Goal: Task Accomplishment & Management: Understand process/instructions

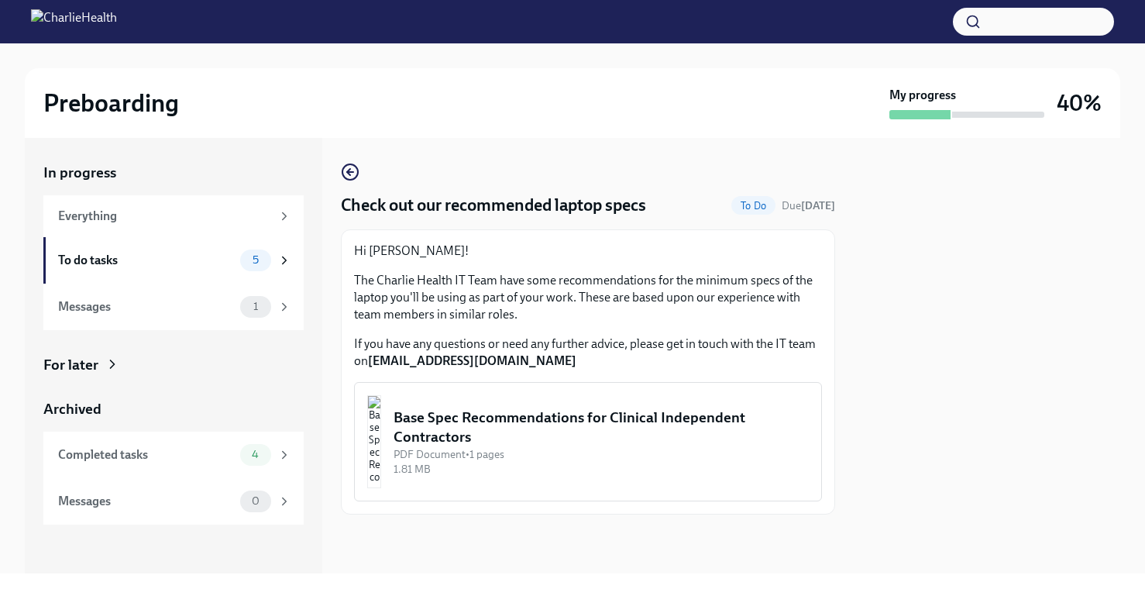
click at [454, 450] on div "PDF Document • 1 pages" at bounding box center [600, 454] width 415 height 15
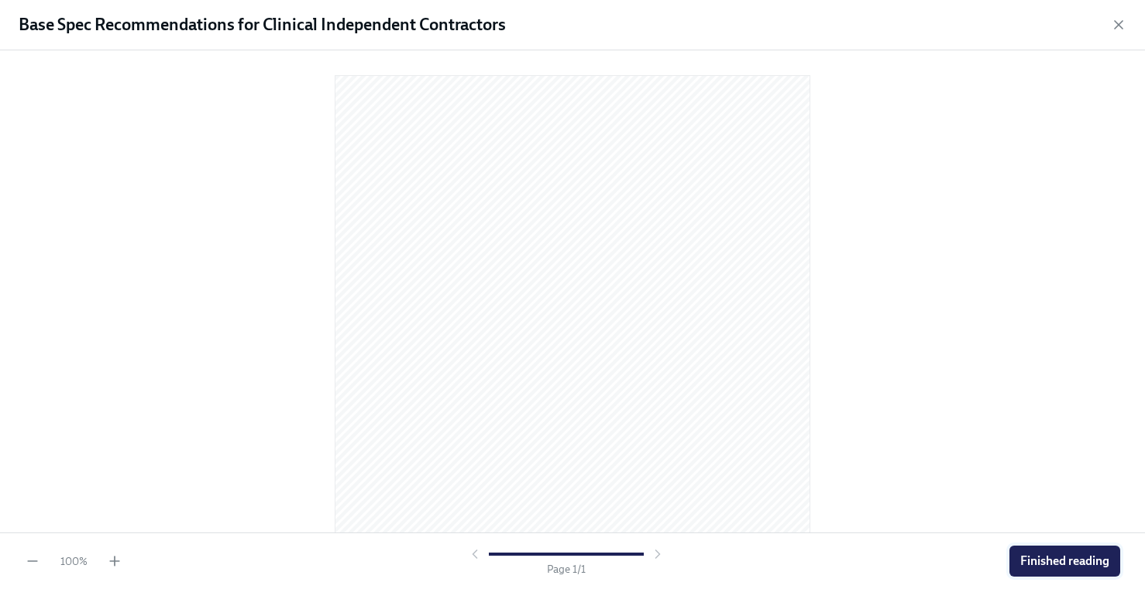
click at [1060, 554] on span "Finished reading" at bounding box center [1064, 560] width 89 height 15
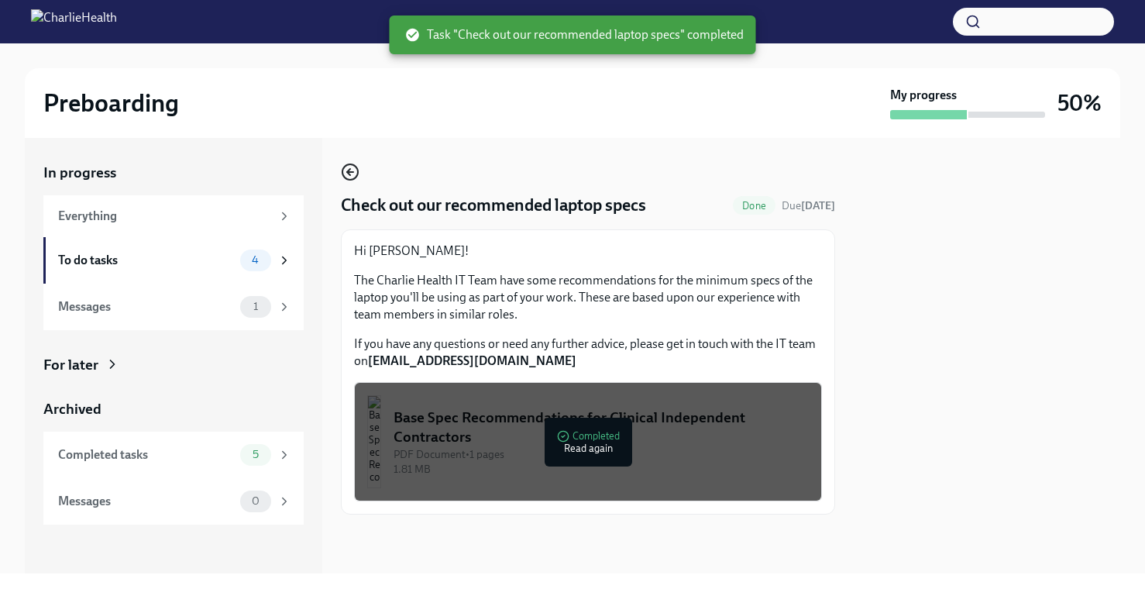
click at [349, 167] on icon "button" at bounding box center [350, 172] width 19 height 19
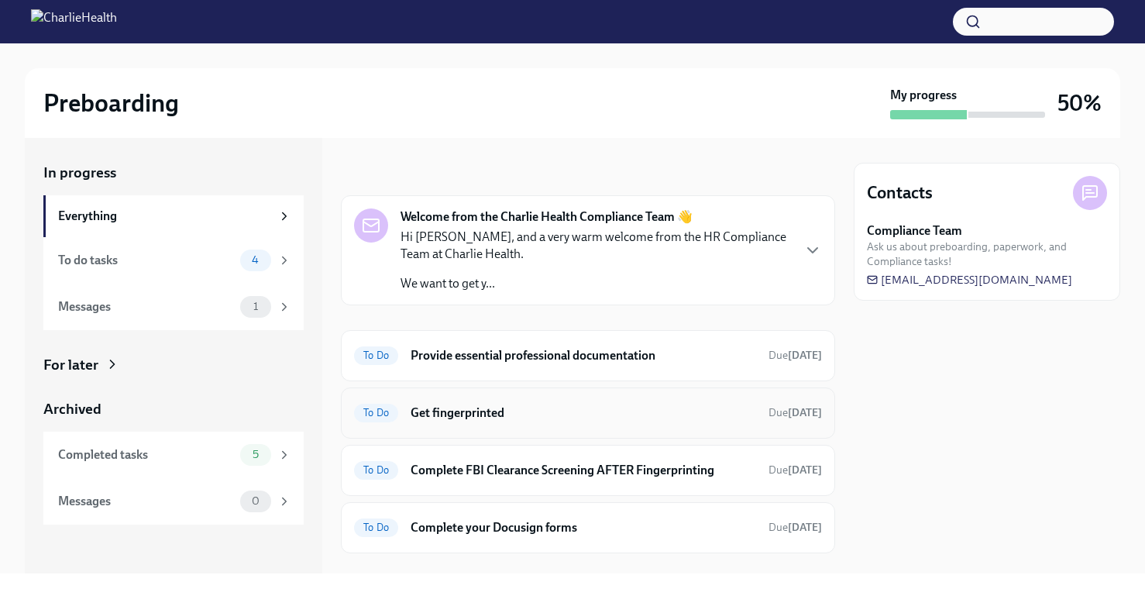
scroll to position [29, 0]
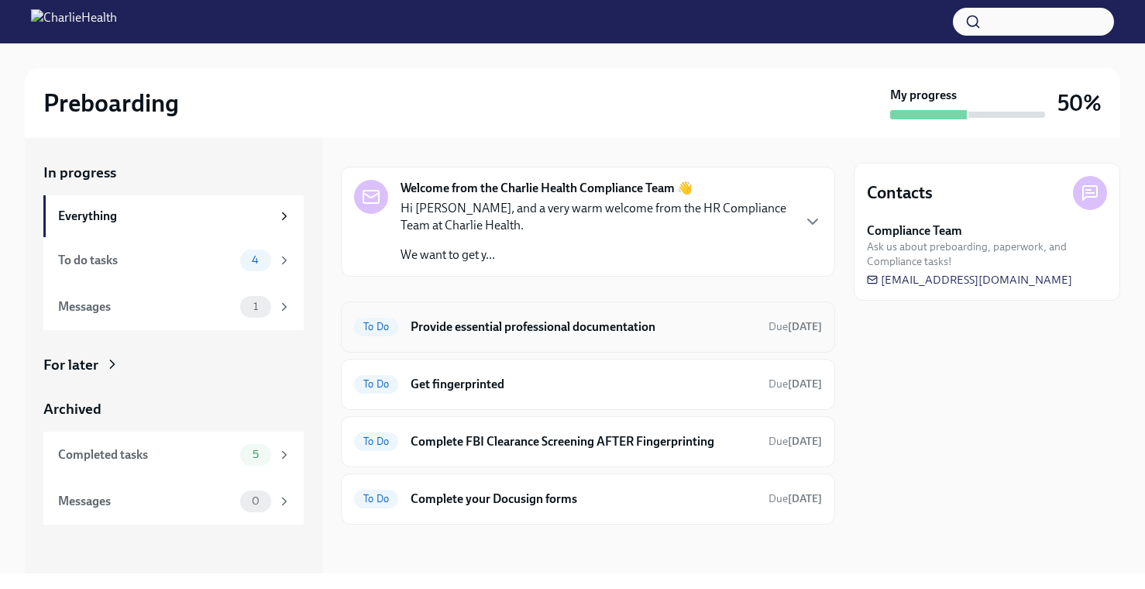
click at [453, 337] on div "To Do Provide essential professional documentation Due in 3 days" at bounding box center [588, 326] width 468 height 25
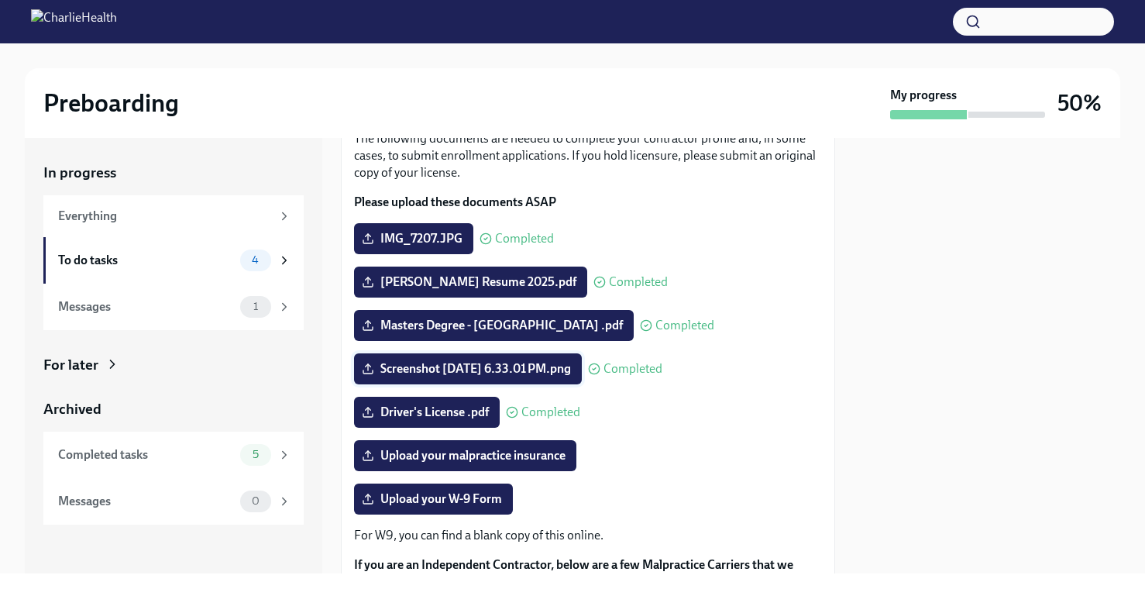
scroll to position [180, 0]
